Goal: Task Accomplishment & Management: Use online tool/utility

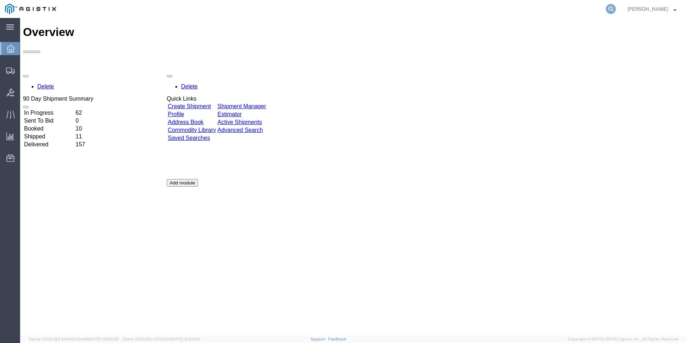
click at [608, 8] on icon at bounding box center [611, 9] width 10 height 10
type input "GDIT-77743"
click at [613, 8] on icon at bounding box center [611, 9] width 10 height 10
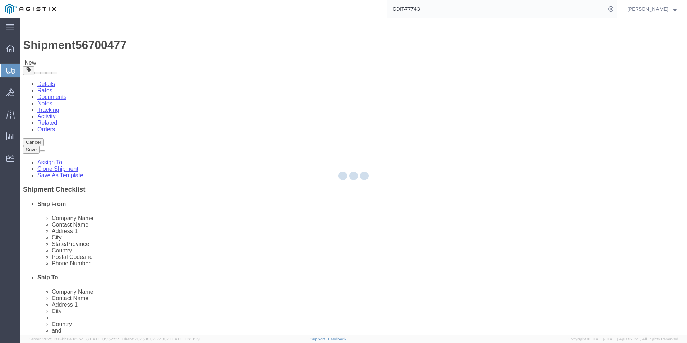
select select "69651"
select select "34240"
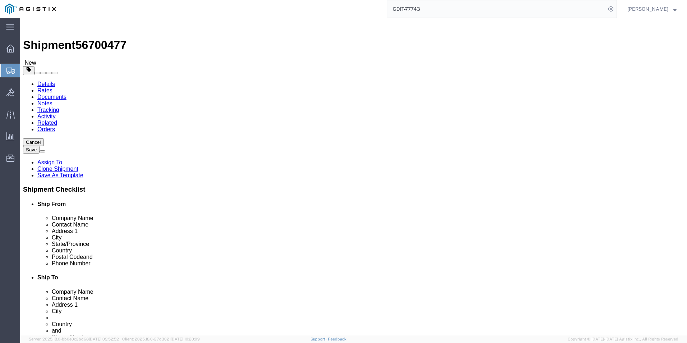
click icon
click dd "2.00 Each"
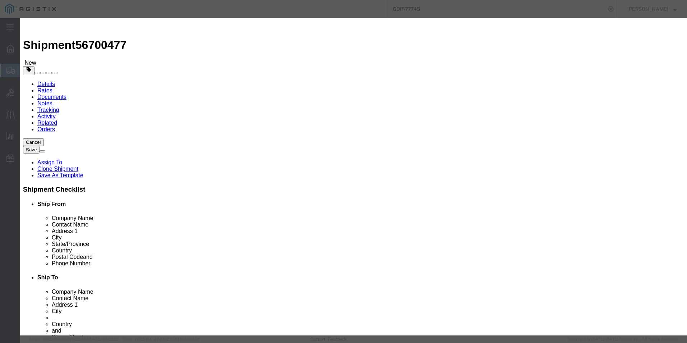
click icon "button"
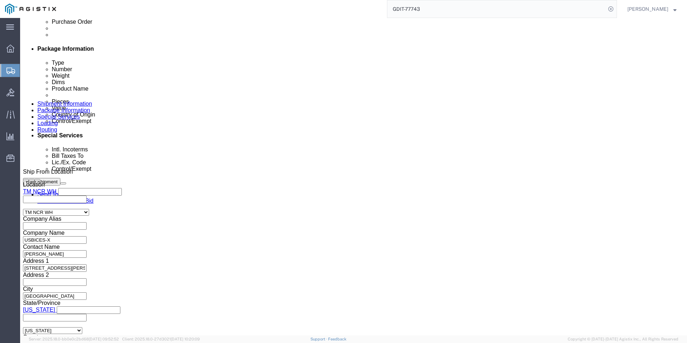
scroll to position [395, 0]
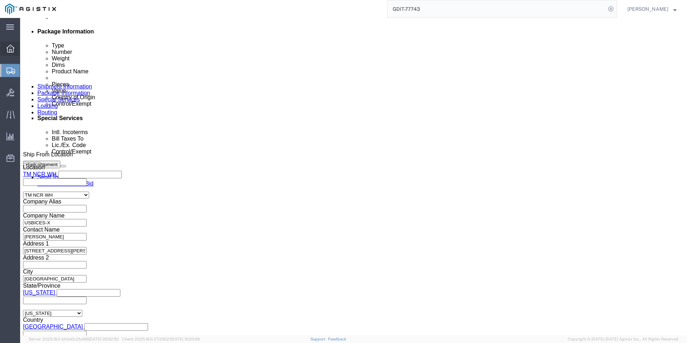
click at [9, 48] on icon at bounding box center [10, 49] width 8 height 8
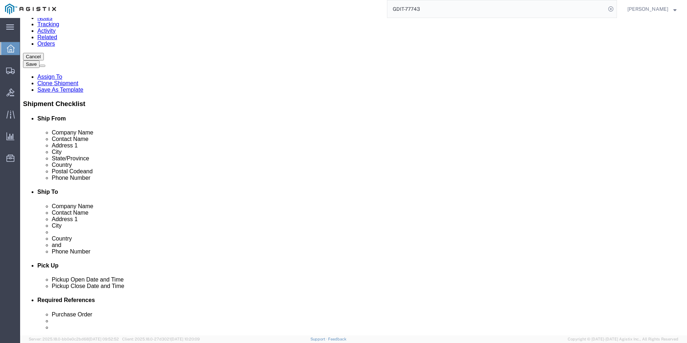
click at [11, 47] on icon at bounding box center [11, 49] width 8 height 8
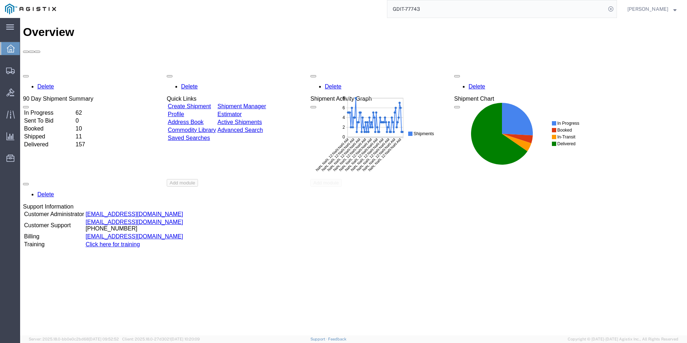
scroll to position [0, 0]
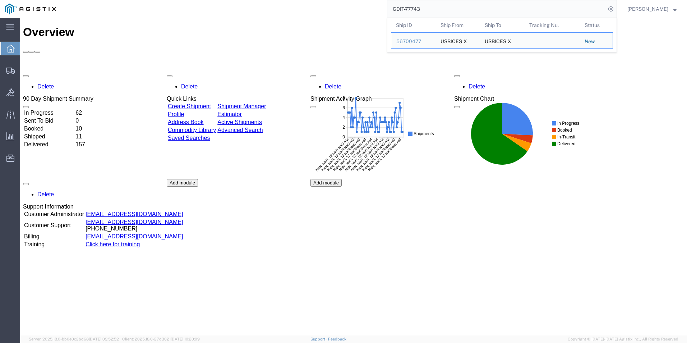
click at [459, 9] on input "GDIT-77743" at bounding box center [496, 8] width 218 height 17
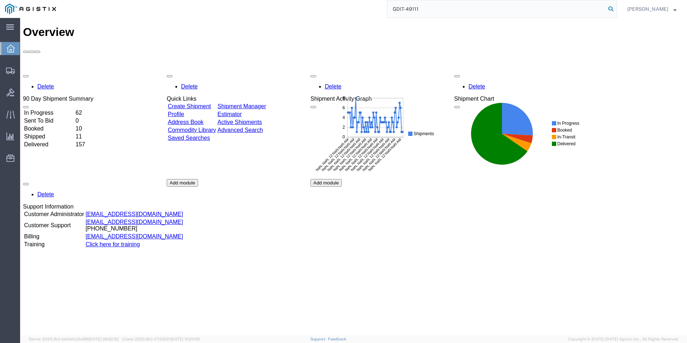
type input "GDIT-49111"
click at [609, 8] on icon at bounding box center [611, 9] width 10 height 10
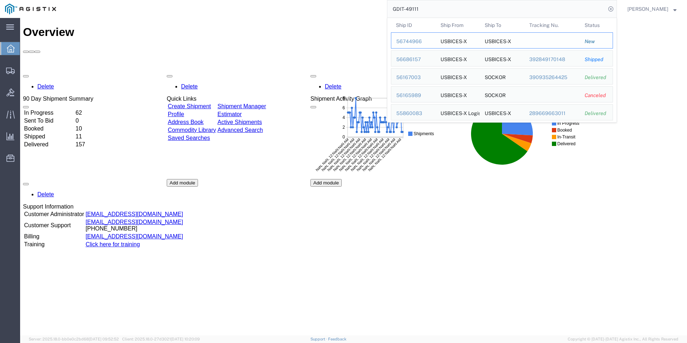
click at [413, 42] on div "56744966" at bounding box center [413, 42] width 34 height 8
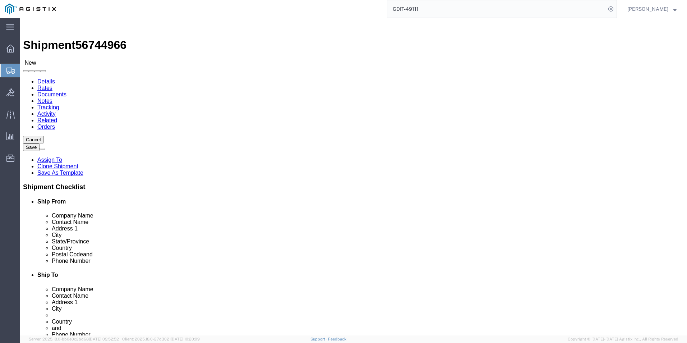
select select "69651"
select select "34238"
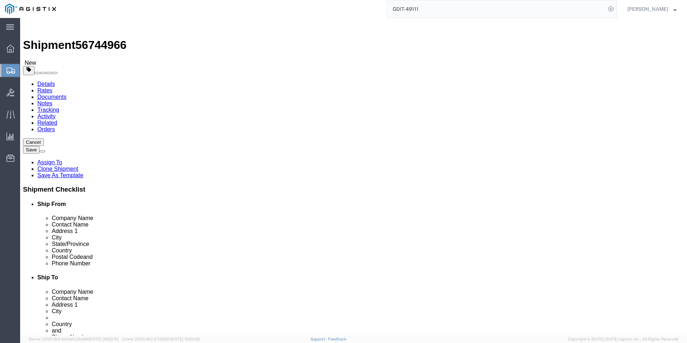
click icon
click button "Rate Shipment"
select select "CBOX"
click dd "2023.65 USD"
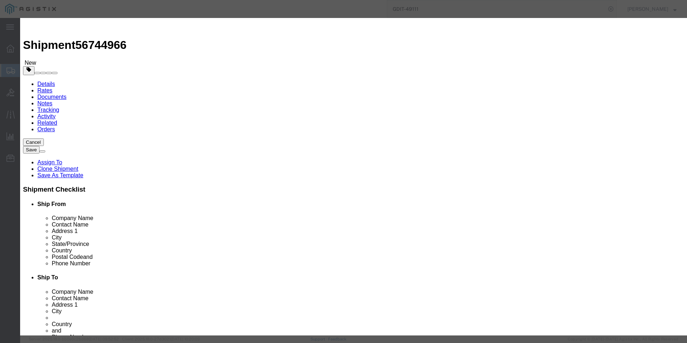
drag, startPoint x: 282, startPoint y: 74, endPoint x: 178, endPoint y: 80, distance: 104.4
click div "Product Name Power Cord, Central Europe Pieces 135.00 Select Bag Barrels 100Boa…"
click textarea
paste textarea "Power Cord, Central Europe"
type textarea "Power Cord, Central Europe"
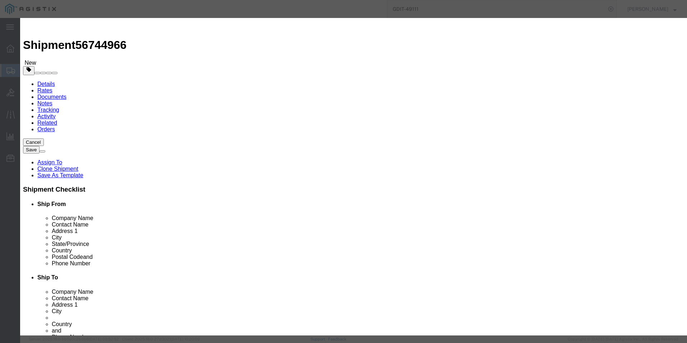
click button "Save & Close"
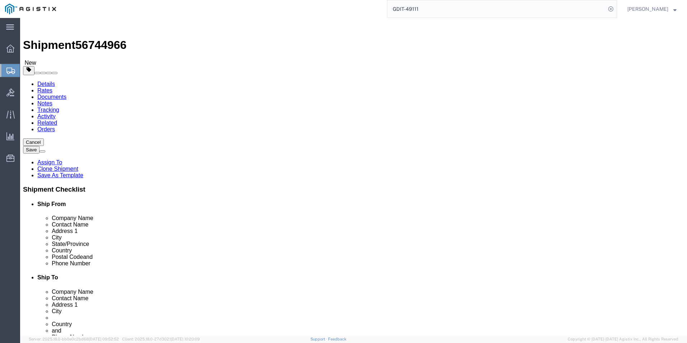
click button "Rate Shipment"
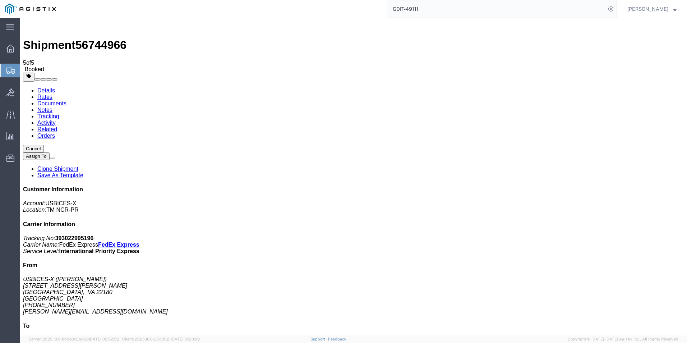
checkbox input "true"
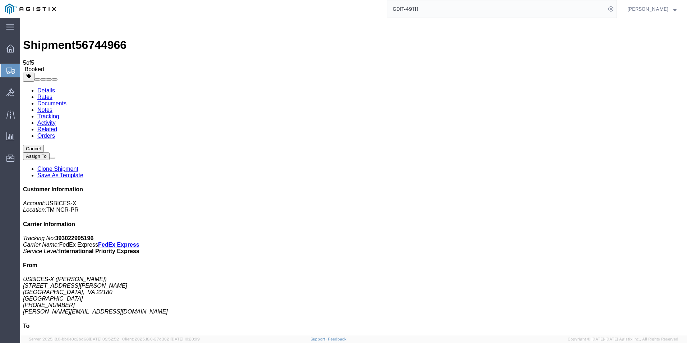
click at [425, 7] on input "GDIT-49111" at bounding box center [496, 8] width 218 height 17
type input "GDIT-51432"
click at [608, 10] on icon at bounding box center [611, 9] width 10 height 10
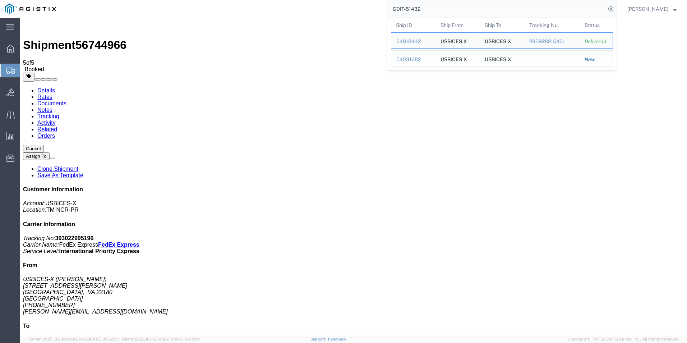
click at [409, 60] on div "54031682" at bounding box center [413, 60] width 34 height 8
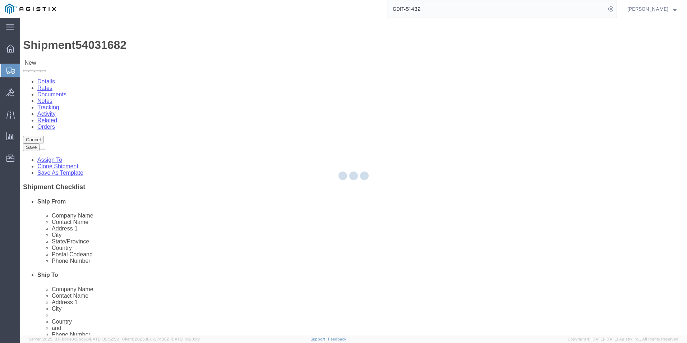
select select "34238"
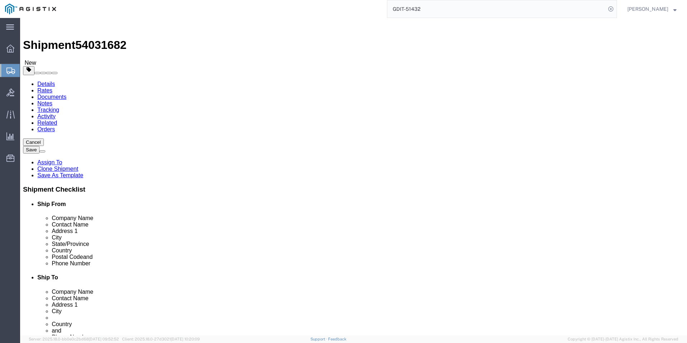
click icon
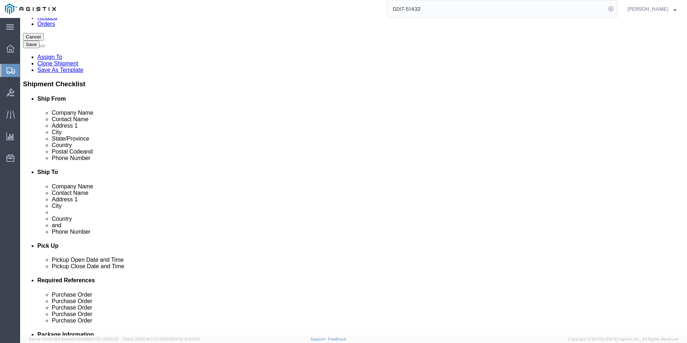
scroll to position [108, 0]
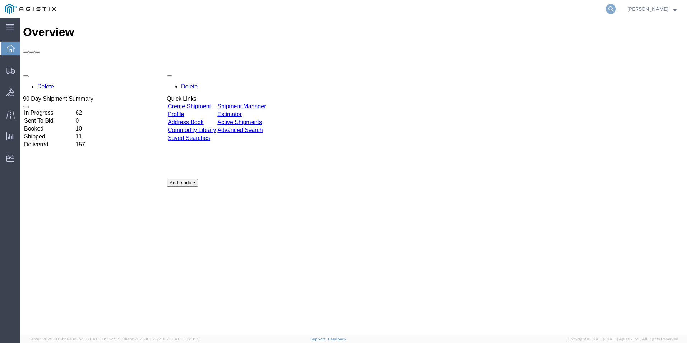
click at [613, 8] on icon at bounding box center [611, 9] width 10 height 10
type input "gdit-51432"
click at [610, 11] on icon at bounding box center [611, 9] width 10 height 10
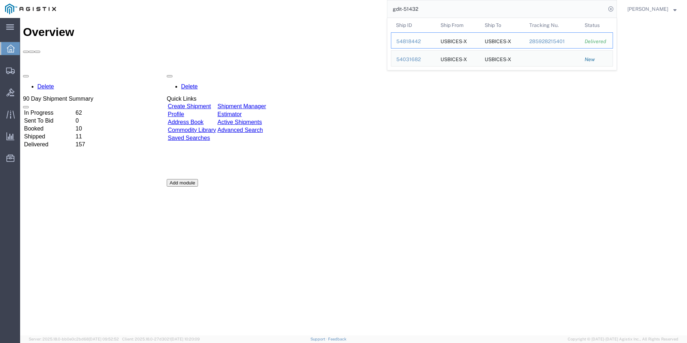
click at [407, 40] on div "54818442" at bounding box center [413, 42] width 34 height 8
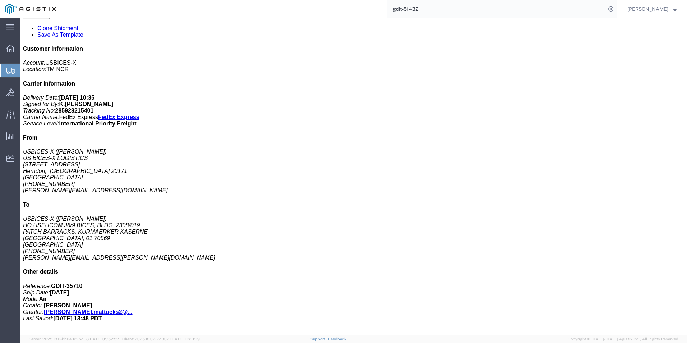
scroll to position [144, 0]
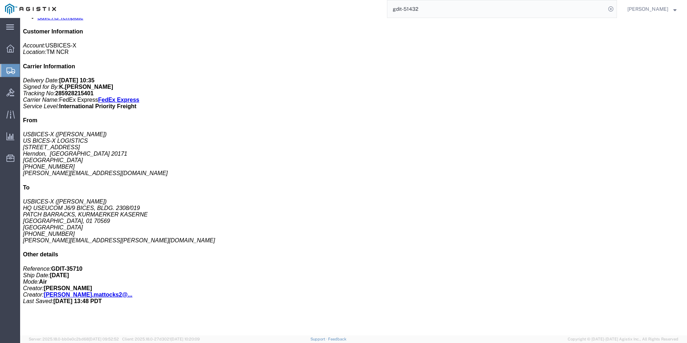
click p "Country of Origin: United States"
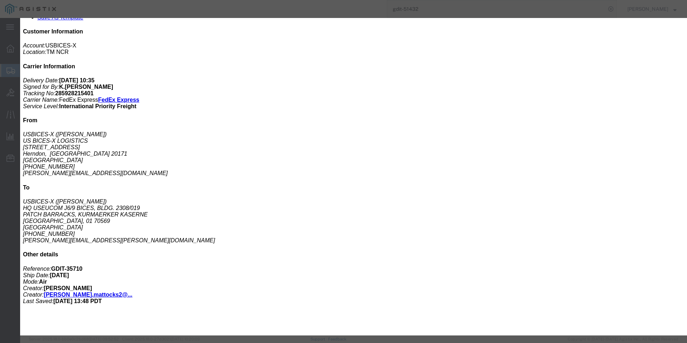
click icon "button"
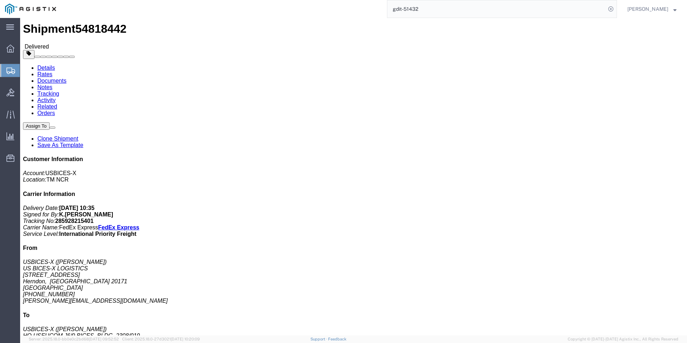
scroll to position [0, 0]
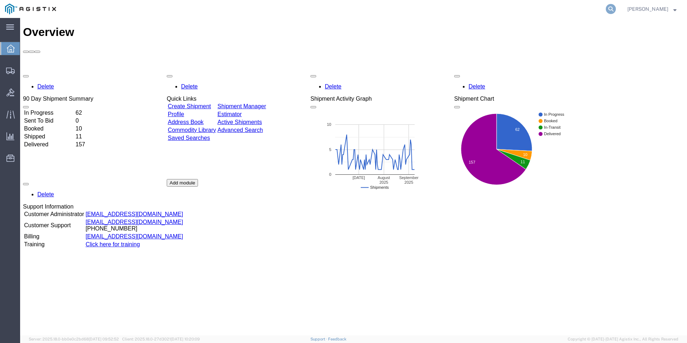
click at [606, 10] on icon at bounding box center [611, 9] width 10 height 10
type input "GDIT-71798"
click at [611, 9] on icon at bounding box center [611, 9] width 10 height 10
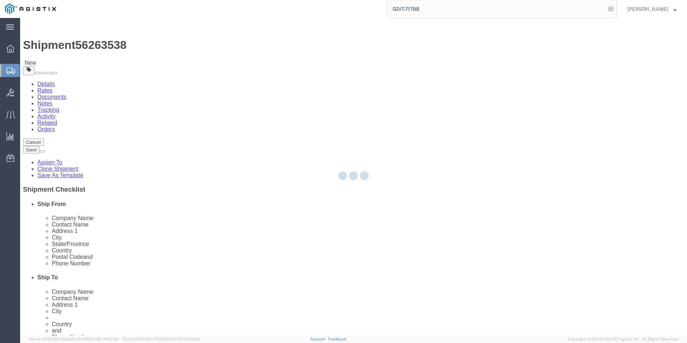
select select "69651"
select select "59114"
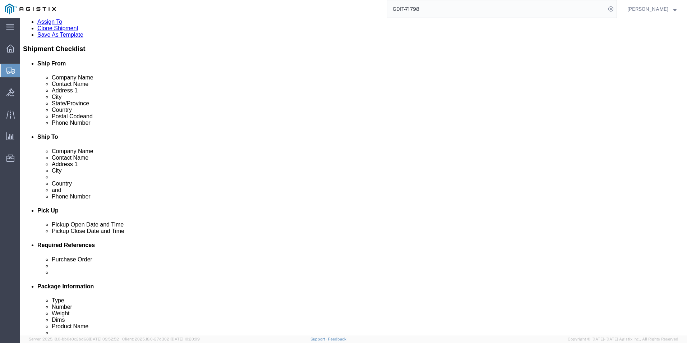
scroll to position [133, 0]
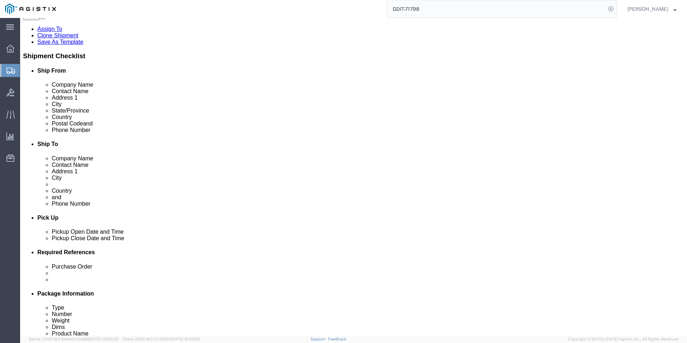
click icon
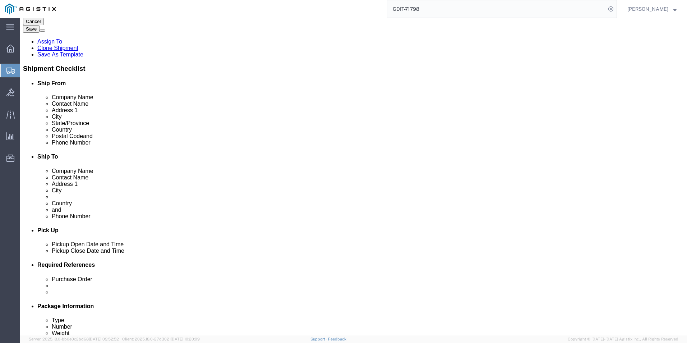
scroll to position [133, 0]
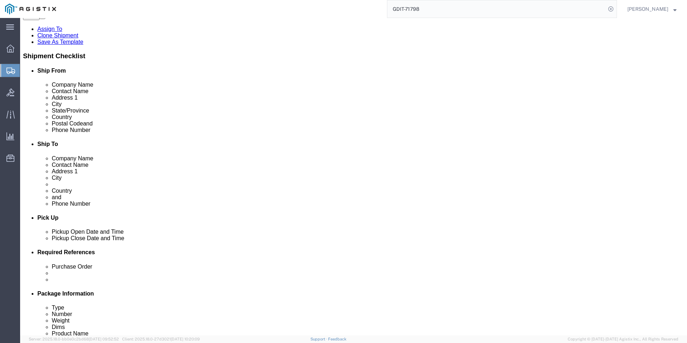
click div "Pieces: 1.00 Each Total value: 702.79 USD"
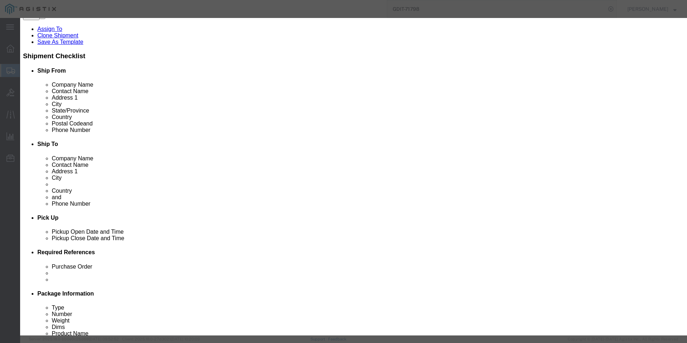
click icon "button"
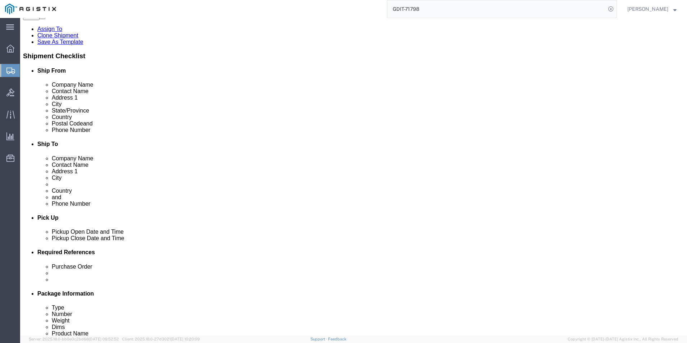
click dd "867.21 USD"
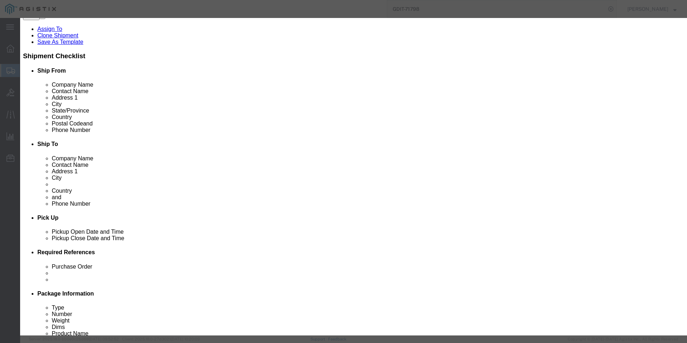
click button "button"
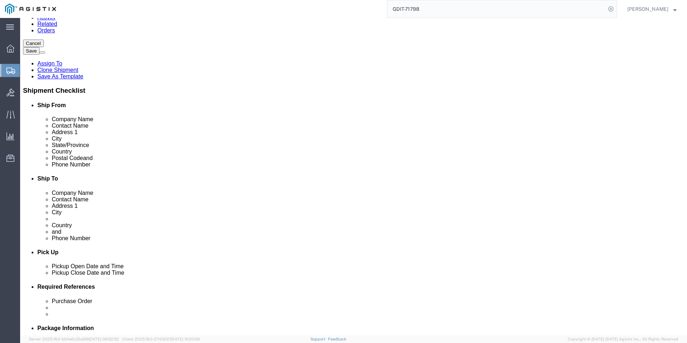
scroll to position [97, 0]
click dd "10500.00 USD"
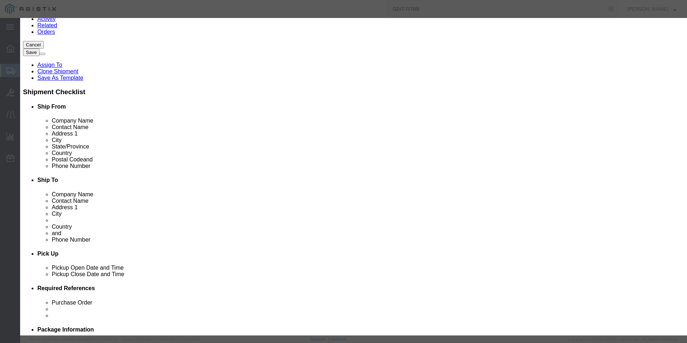
click icon "button"
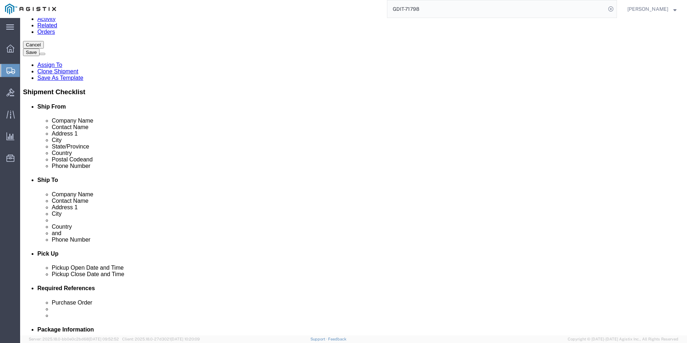
scroll to position [0, 0]
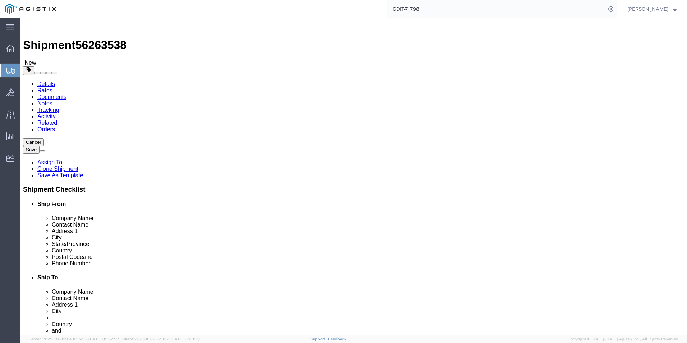
click input "0.00"
type input "0"
type input "282"
click icon
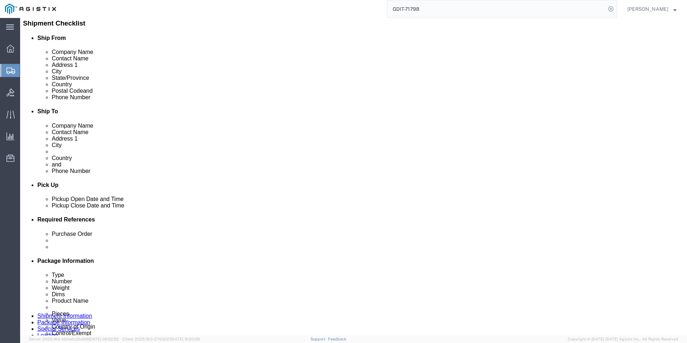
scroll to position [252, 0]
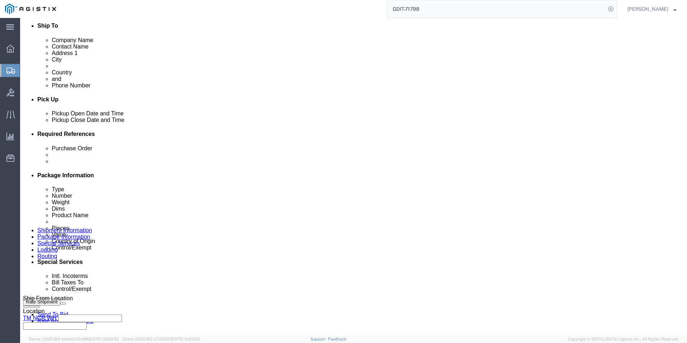
click select "Select Carriage Insurance Paid Carriage Paid To Cost and Freight Cost Insurance…"
select select "DDP"
click select "Select Carriage Insurance Paid Carriage Paid To Cost and Freight Cost Insurance…"
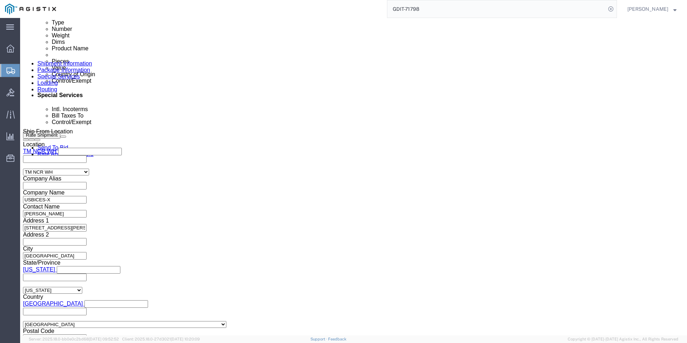
scroll to position [467, 0]
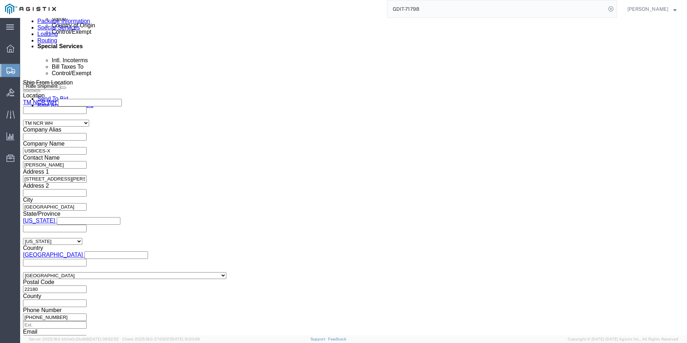
click select "Select AES-Direct EEI Carrier File EEI EEI Exempt"
select select "CFIL"
click select "Select AES-Direct EEI Carrier File EEI EEI Exempt"
click select "Select ATF BIS DEA EPA FDA FTR ITAR OFAC Other (OPA)"
select select "BIS"
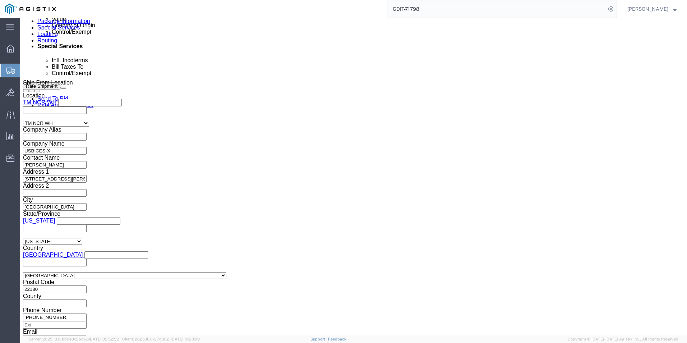
click select "Select ATF BIS DEA EPA FDA FTR ITAR OFAC Other (OPA)"
click select "Select AGR-Agricultural APP-Computers APR-Additional Permissive Exports AVS-Air…"
select select "NLR"
click select "Select AGR-Agricultural APP-Computers APR-Additional Permissive Exports AVS-Air…"
click input "text"
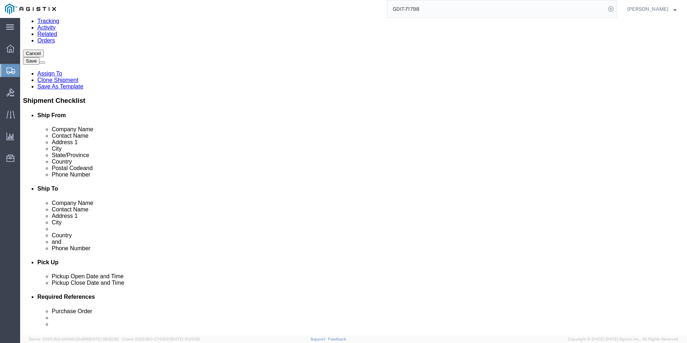
scroll to position [0, 0]
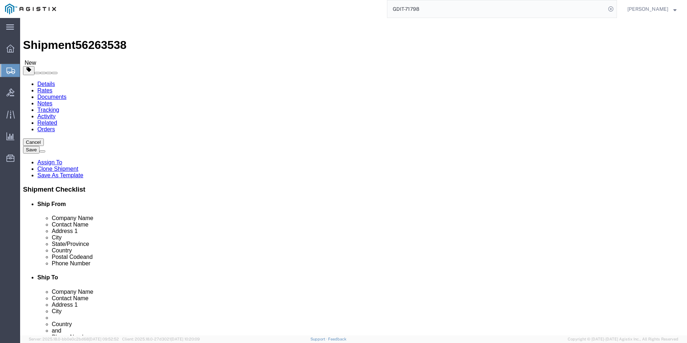
type input "x20250909003039"
click icon
click link "ADDITIONAL INFORMATION"
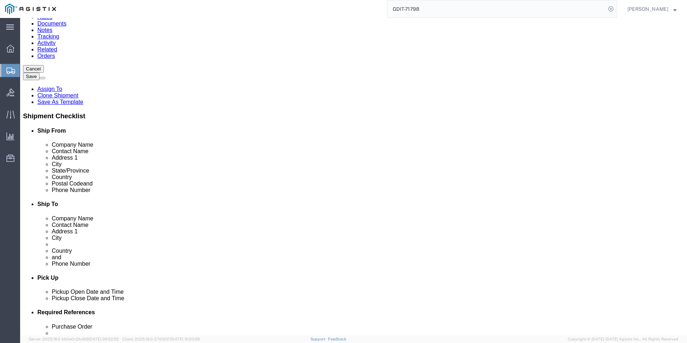
scroll to position [108, 0]
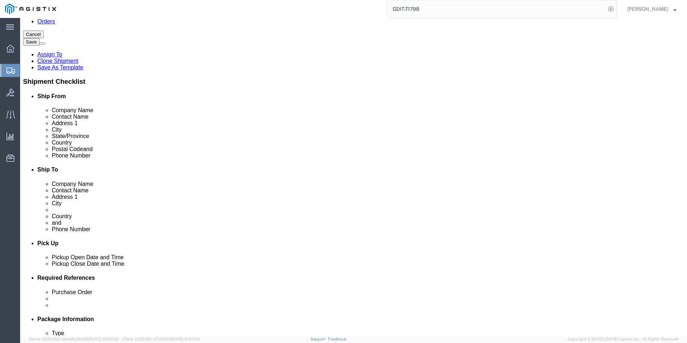
click button "Add"
click select "Select EIN EORI TIN VAT Other"
select select "EORI"
click select "Select EIN EORI TIN VAT Other"
click input "text"
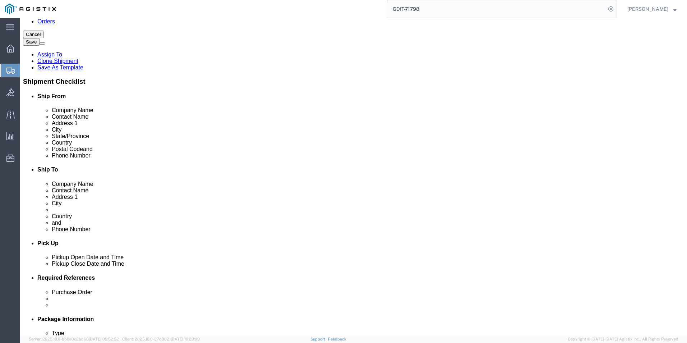
type input "x20250909003039"
click button "Add"
click select "Select EIN EORI TIN VAT Other"
select select "Other"
click select "Select EIN EORI TIN VAT Other"
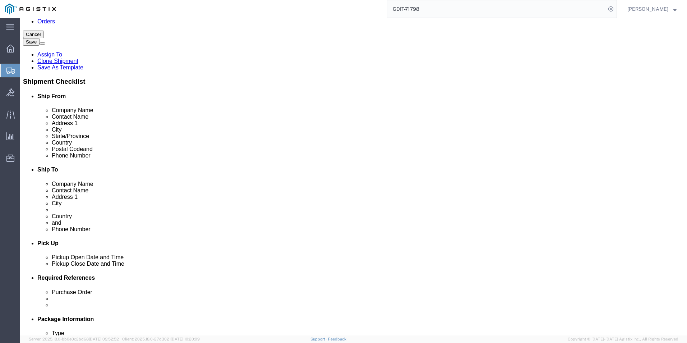
click input "text"
type input "54-1194322"
click button "Rate Shipment"
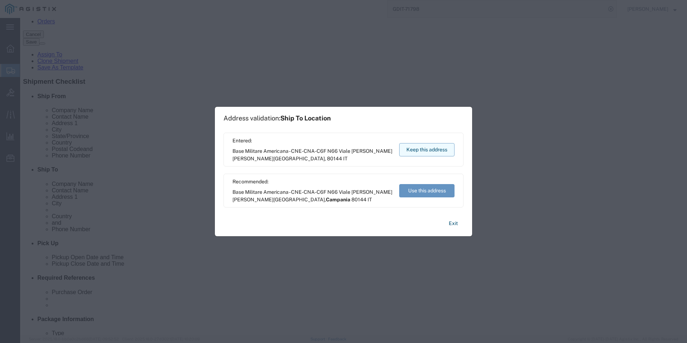
click at [425, 147] on button "Keep this address" at bounding box center [426, 149] width 55 height 13
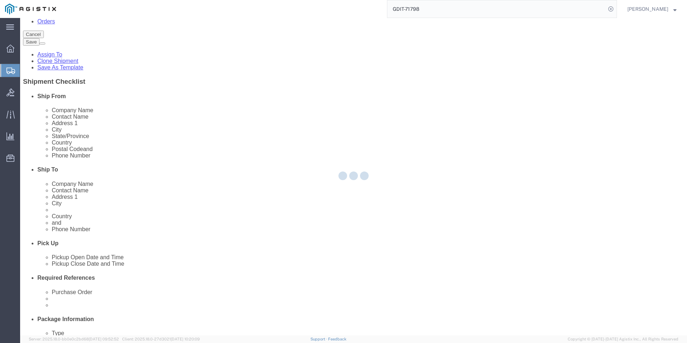
select select "PSNS"
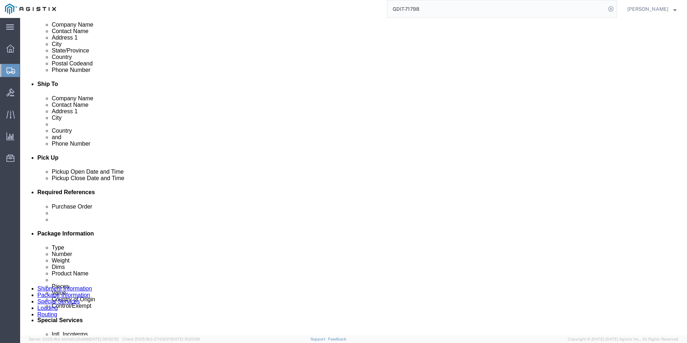
scroll to position [198, 0]
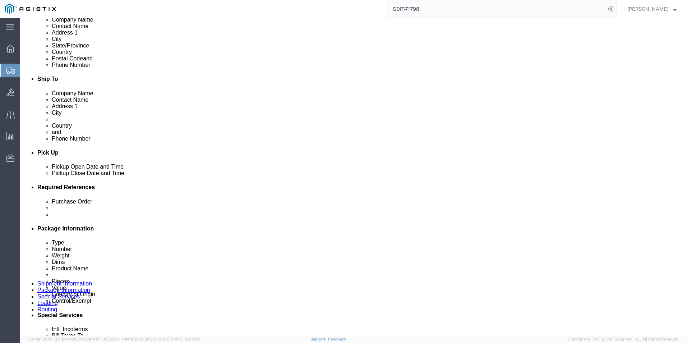
click div "Pieces: 1.00 Each Total value: 702.79 USD"
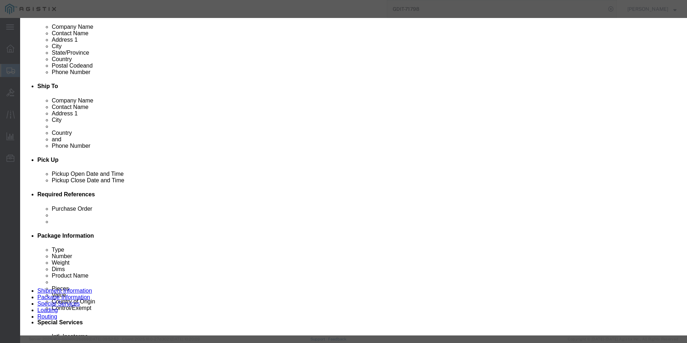
scroll to position [0, 0]
click select "Select Afghanistan Åland Islands Albania Algeria American Samoa Andorra Angola …"
select select "US"
click select "Select Afghanistan Åland Islands Albania Algeria American Samoa Andorra Angola …"
click button "Save & Close"
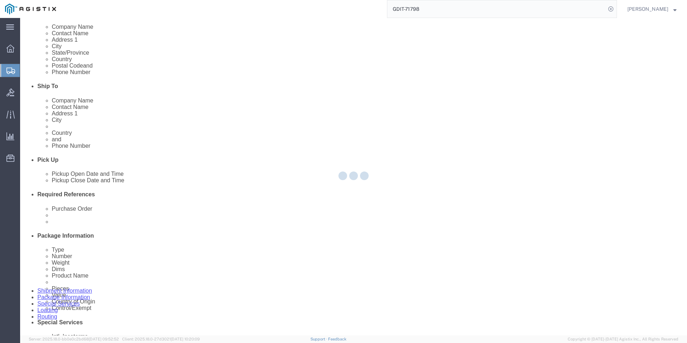
scroll to position [190, 0]
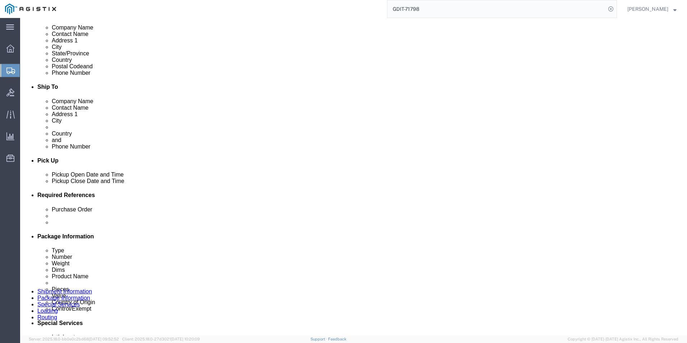
click div "Pieces: 1.00 Each Total value: 2709.69 USD"
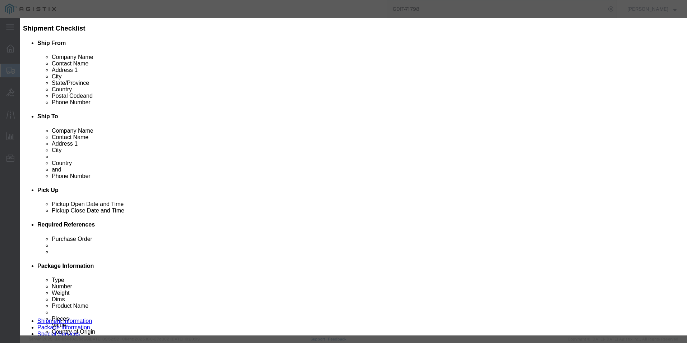
scroll to position [0, 0]
click select "Select Afghanistan Åland Islands Albania Algeria American Samoa Andorra Angola …"
select select "US"
click select "Select Afghanistan Åland Islands Albania Algeria American Samoa Andorra Angola …"
click button "Save & Close"
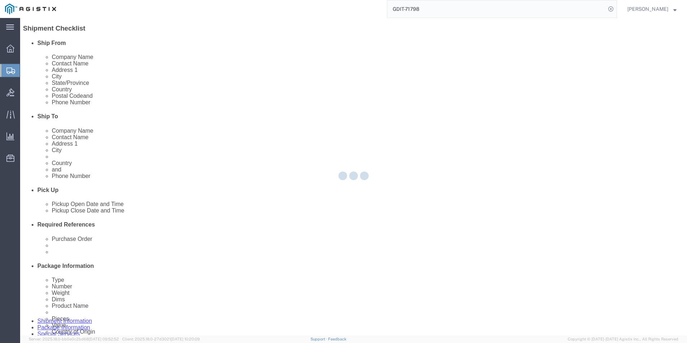
scroll to position [160, 0]
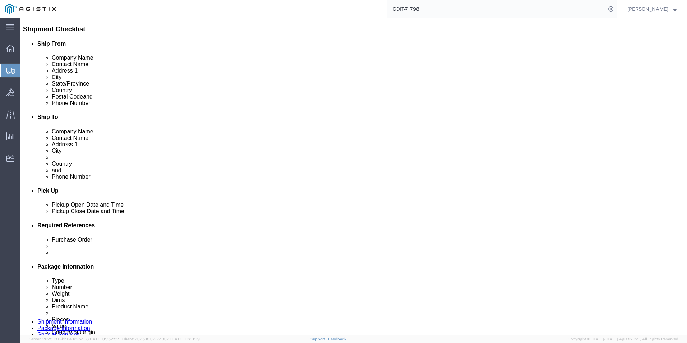
click at [442, 9] on input "GDIT-71798" at bounding box center [496, 8] width 218 height 17
type input "GDIT-72054"
click at [610, 10] on icon at bounding box center [611, 9] width 10 height 10
